Goal: Check status: Check status

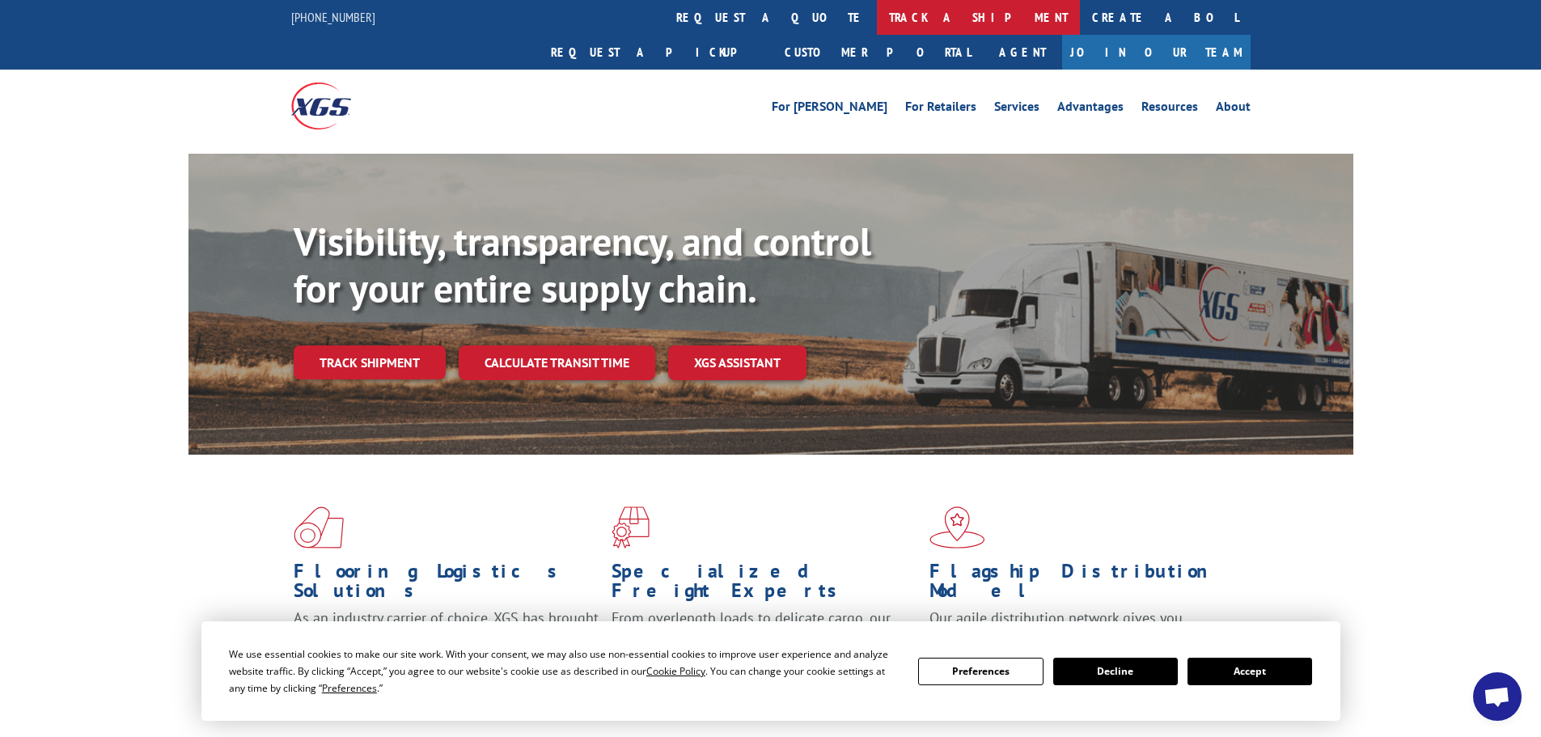
click at [877, 22] on link "track a shipment" at bounding box center [978, 17] width 203 height 35
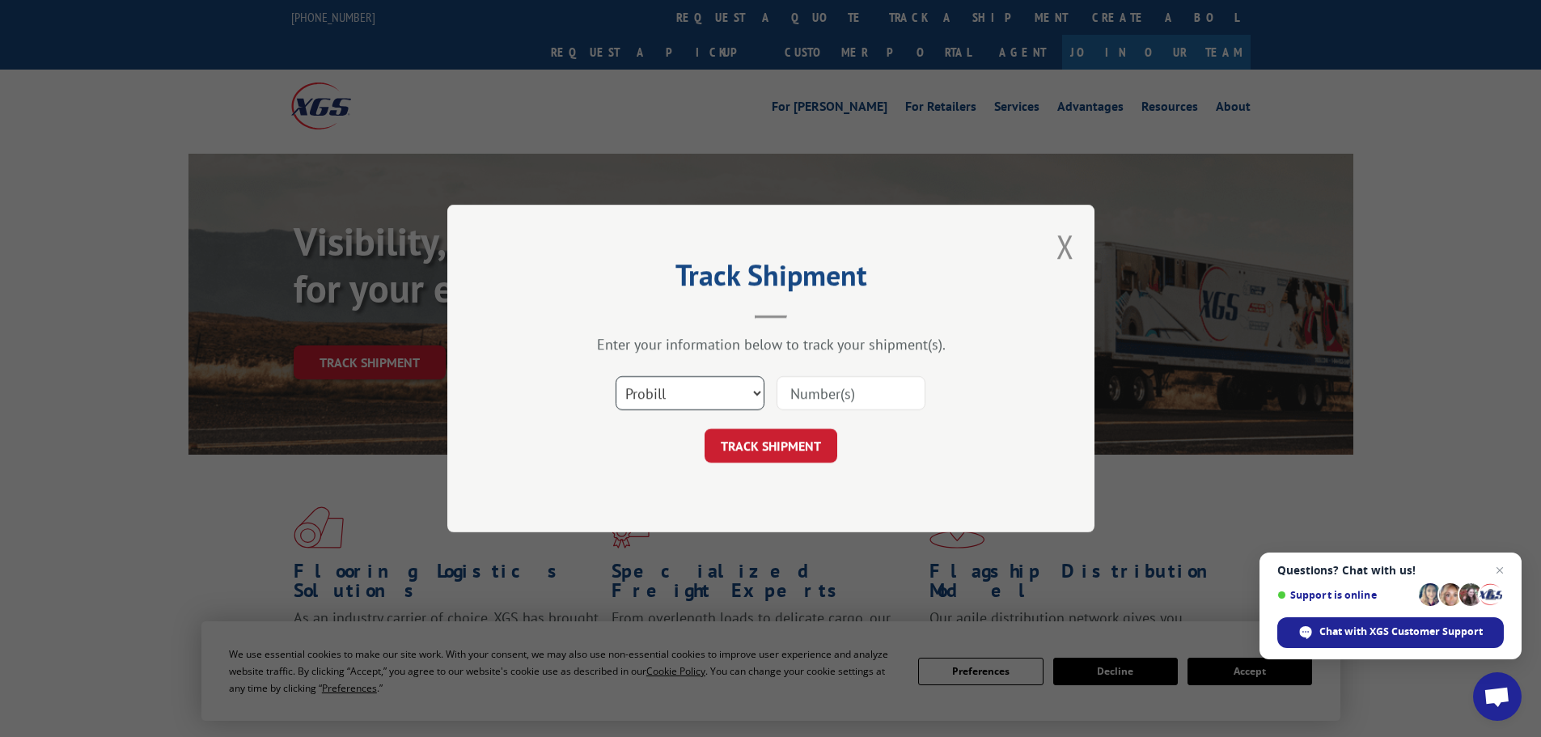
drag, startPoint x: 686, startPoint y: 401, endPoint x: 683, endPoint y: 409, distance: 8.7
click at [685, 405] on select "Select category... Probill BOL PO" at bounding box center [690, 393] width 149 height 34
select select "bol"
click at [616, 376] on select "Select category... Probill BOL PO" at bounding box center [690, 393] width 149 height 34
click at [820, 403] on input at bounding box center [851, 393] width 149 height 34
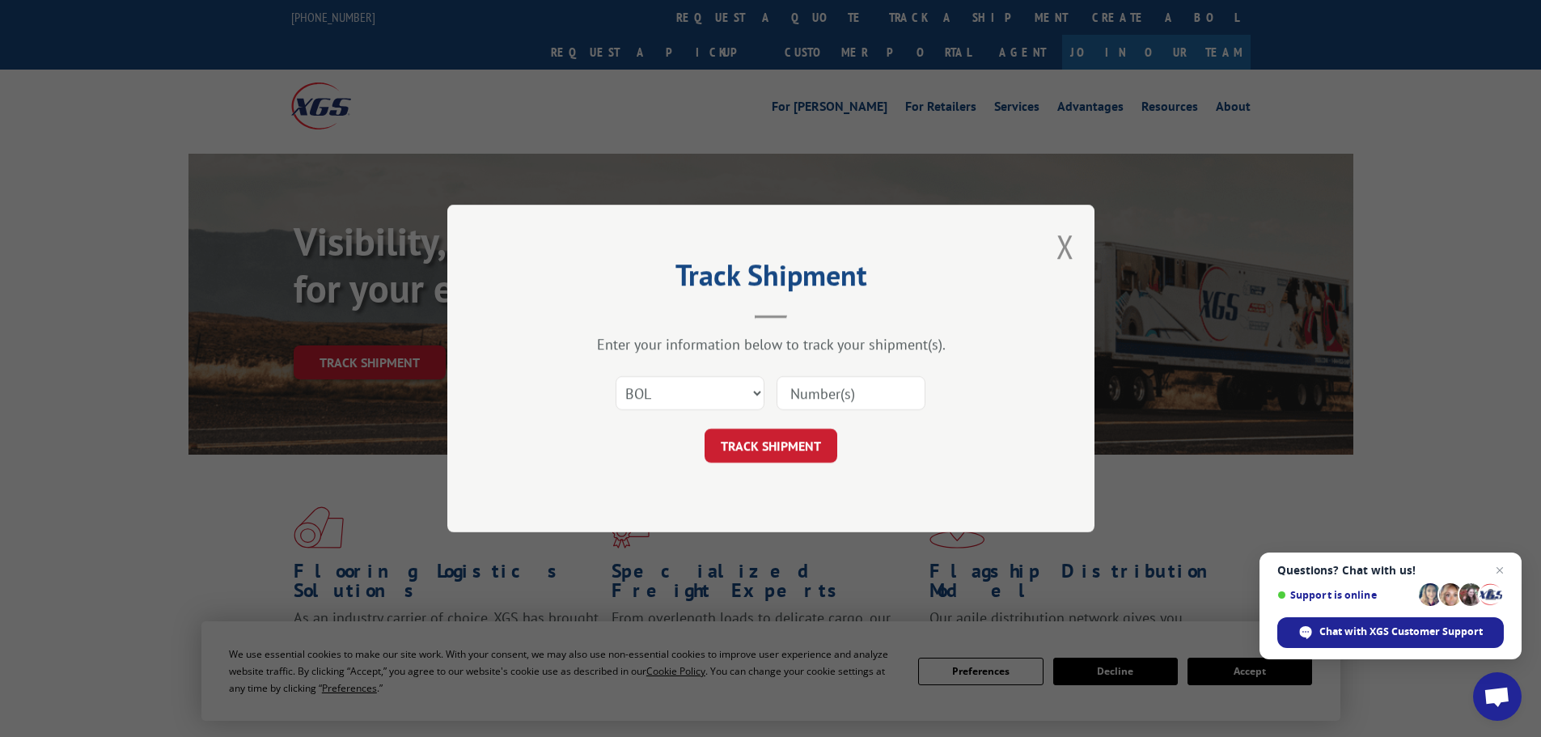
paste input "7049762"
type input "7049762"
click at [751, 448] on button "TRACK SHIPMENT" at bounding box center [771, 446] width 133 height 34
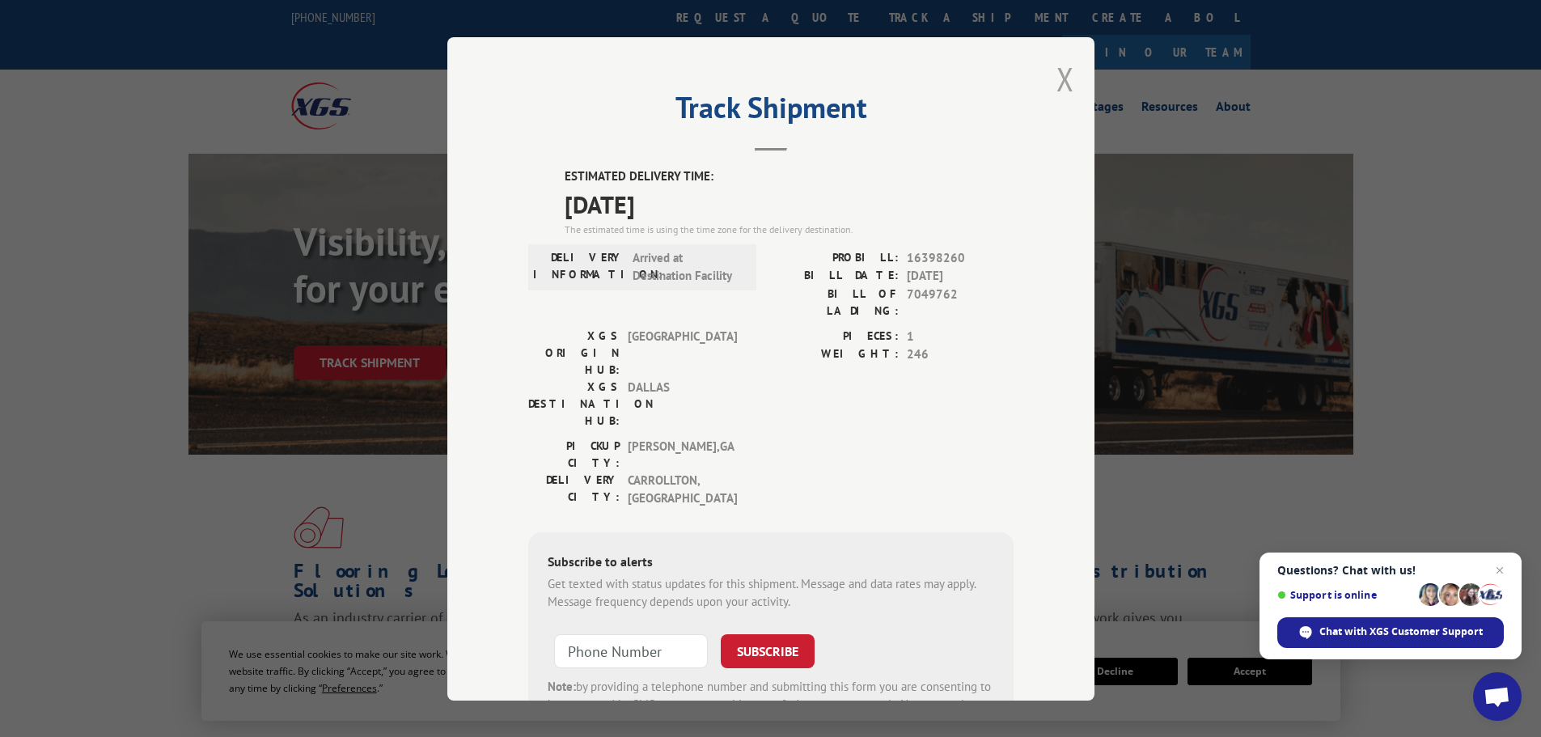
click at [1057, 84] on button "Close modal" at bounding box center [1066, 78] width 18 height 43
